Goal: Check status: Check status

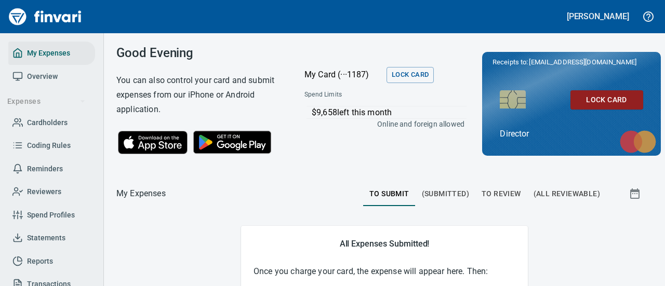
click at [493, 190] on span "To Review" at bounding box center [501, 194] width 39 height 13
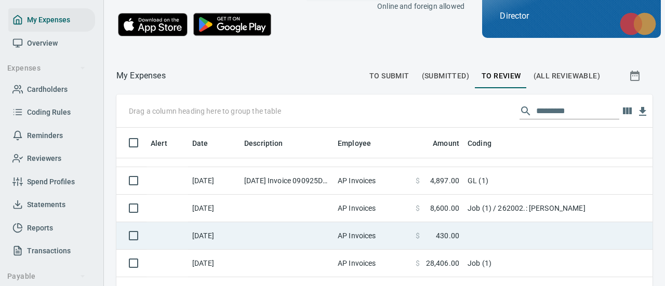
scroll to position [131, 0]
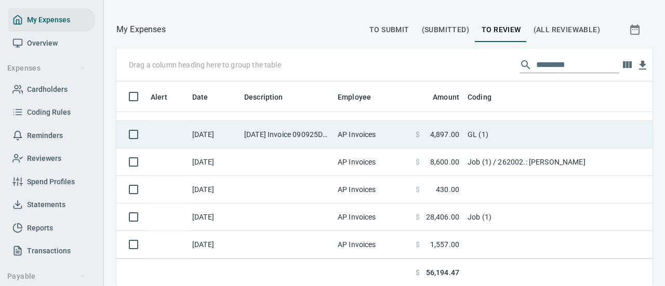
click at [336, 131] on td "AP Invoices" at bounding box center [373, 135] width 78 height 28
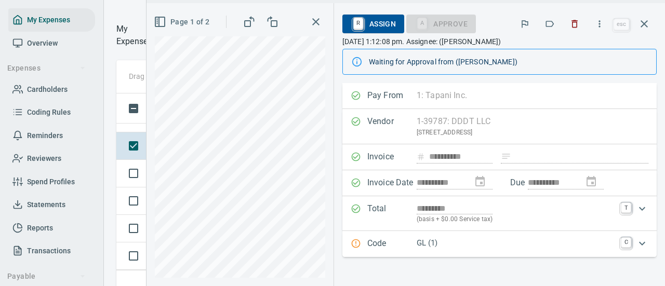
scroll to position [189, 252]
click at [318, 136] on div "Page 1 of 2" at bounding box center [239, 144] width 187 height 283
click at [646, 25] on icon "button" at bounding box center [644, 23] width 7 height 7
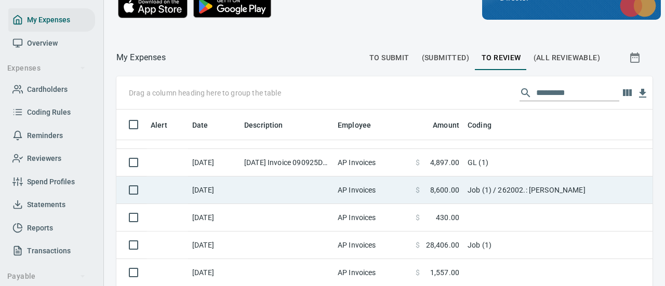
scroll to position [131, 0]
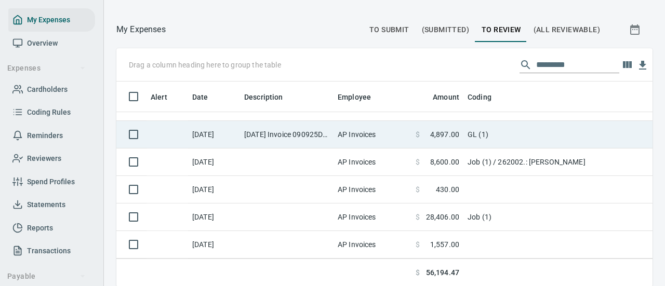
click at [302, 131] on td "[DATE] Invoice 090925DDDT from DDDT LLC (1-39787)" at bounding box center [287, 135] width 94 height 28
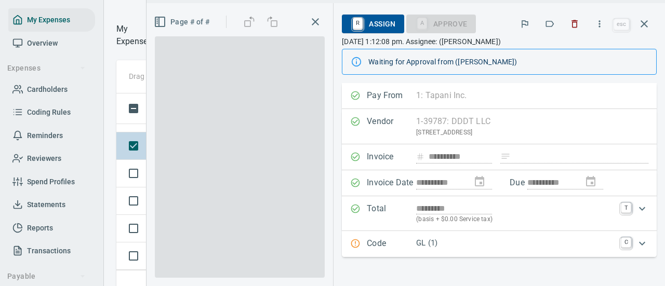
scroll to position [189, 252]
click at [255, 110] on span at bounding box center [240, 157] width 170 height 242
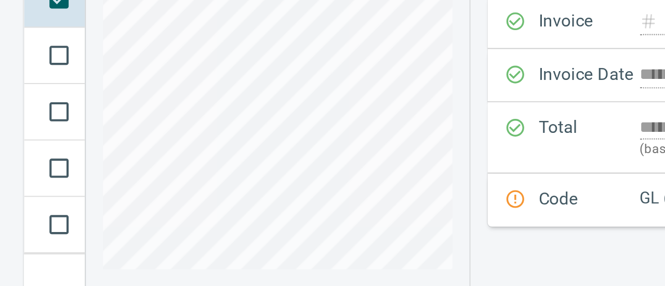
scroll to position [0, 0]
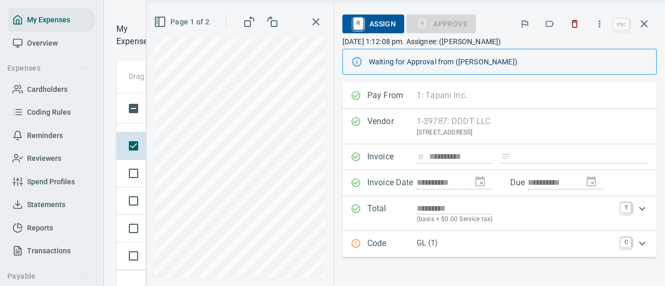
click at [181, 19] on span "Page 1 of 2" at bounding box center [183, 22] width 54 height 13
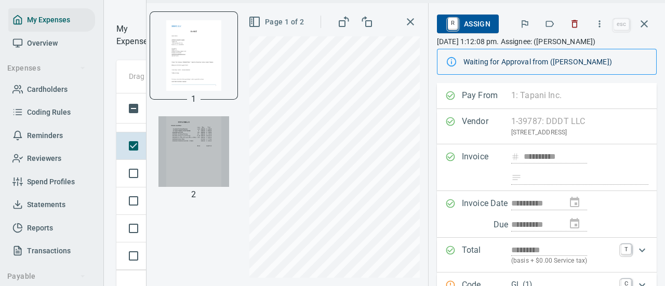
click at [192, 166] on img "button" at bounding box center [193, 151] width 71 height 71
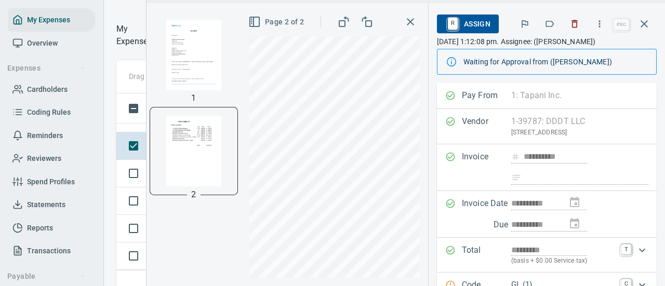
click at [203, 138] on img "button" at bounding box center [193, 151] width 71 height 71
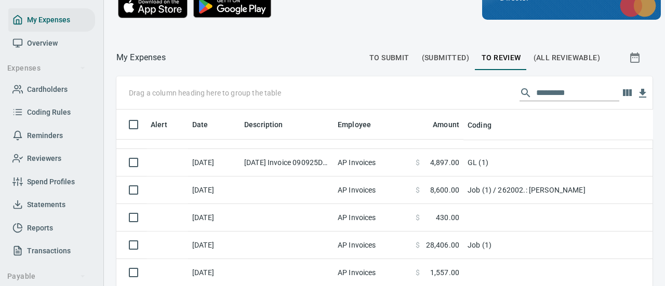
scroll to position [189, 510]
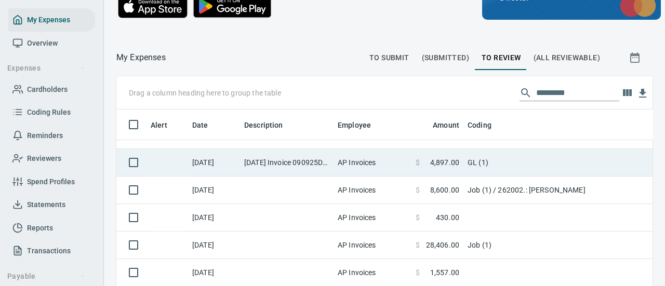
click at [266, 149] on td "[DATE] Invoice 090925DDDT from DDDT LLC (1-39787)" at bounding box center [287, 163] width 94 height 28
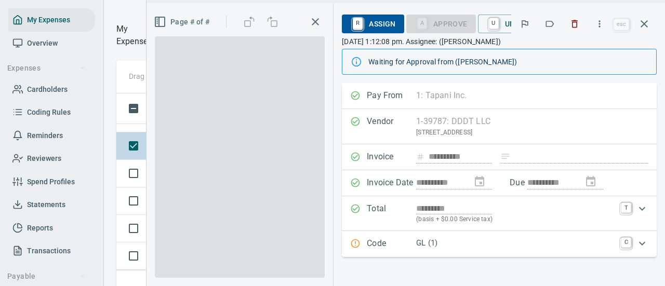
scroll to position [189, 252]
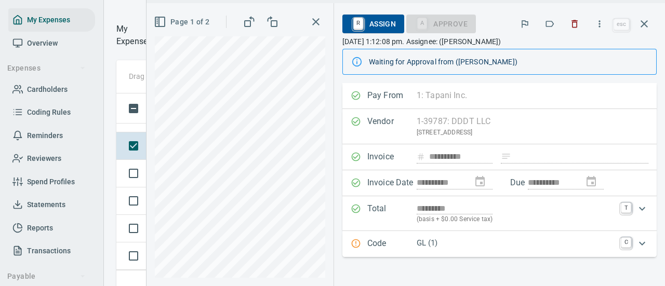
click at [193, 28] on button "Page 1 of 2" at bounding box center [183, 21] width 62 height 19
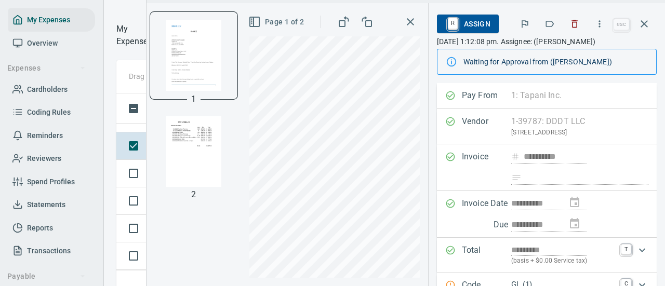
click at [197, 146] on img "button" at bounding box center [193, 151] width 71 height 71
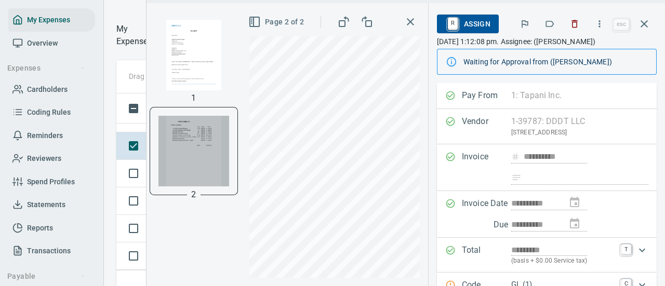
click at [219, 127] on img "button" at bounding box center [193, 151] width 71 height 71
